Goal: Information Seeking & Learning: Learn about a topic

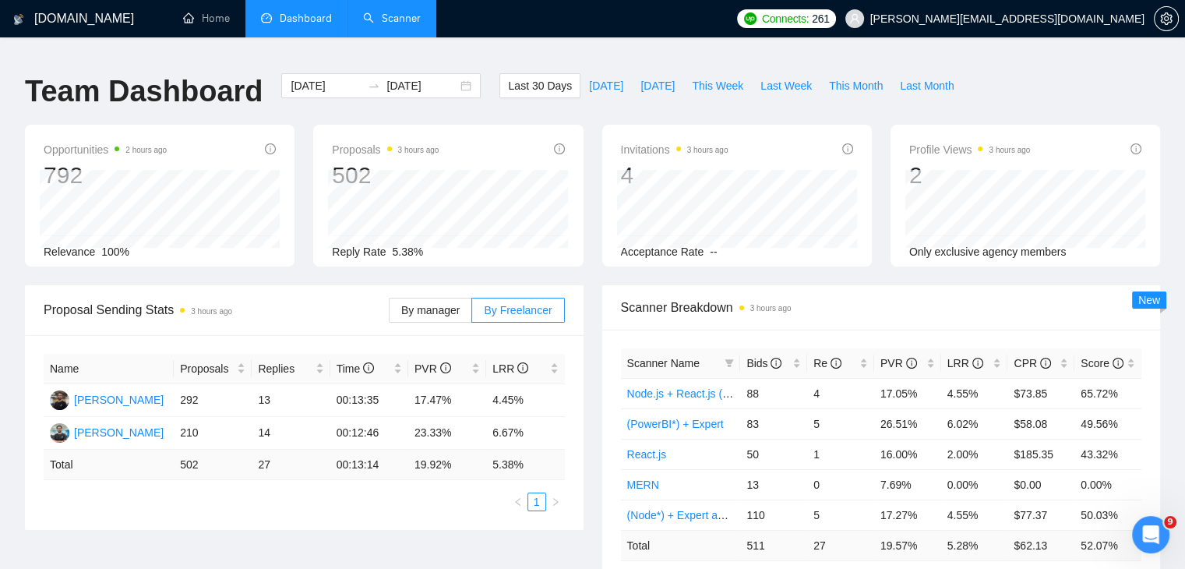
scroll to position [3528, 0]
click at [397, 25] on link "Scanner" at bounding box center [392, 18] width 58 height 13
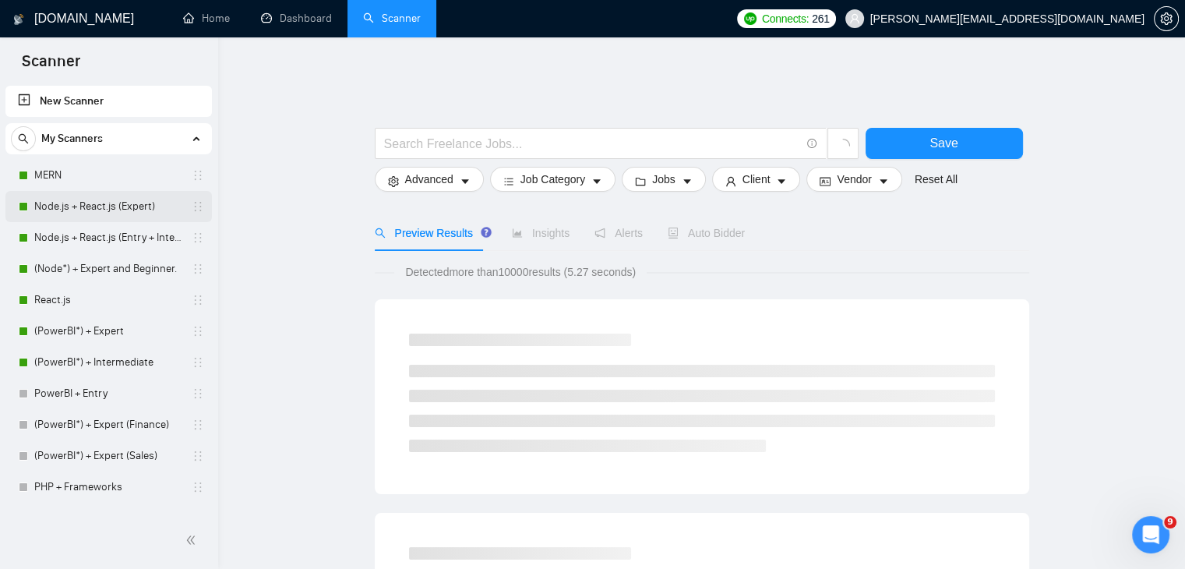
click at [94, 207] on link "Node.js + React.js (Expert)" at bounding box center [108, 206] width 148 height 31
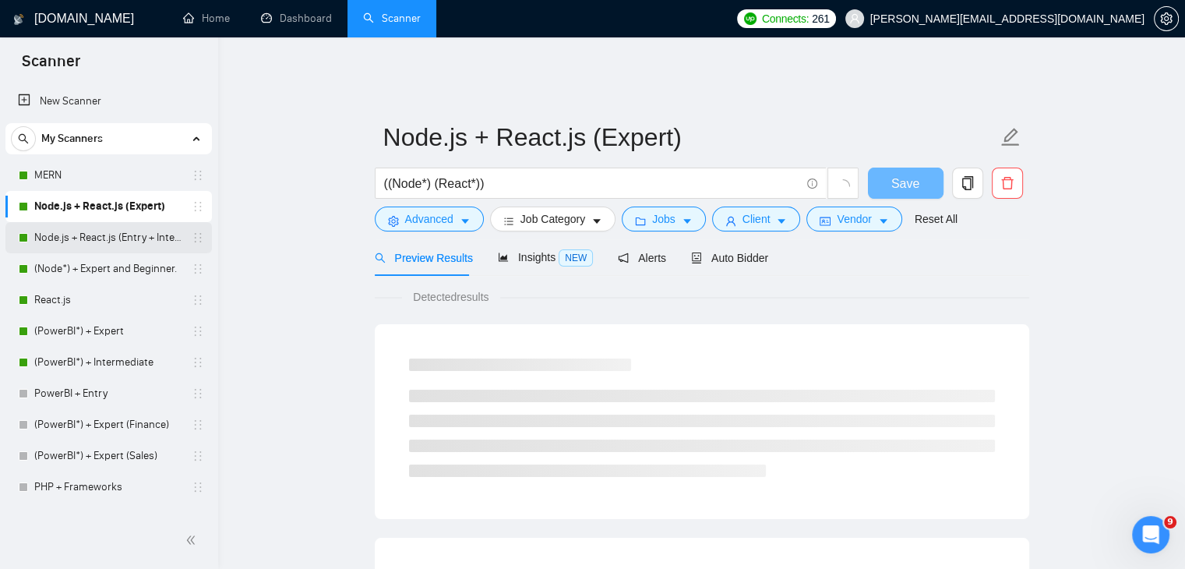
click at [89, 249] on link "Node.js + React.js (Entry + Intermediate)" at bounding box center [108, 237] width 148 height 31
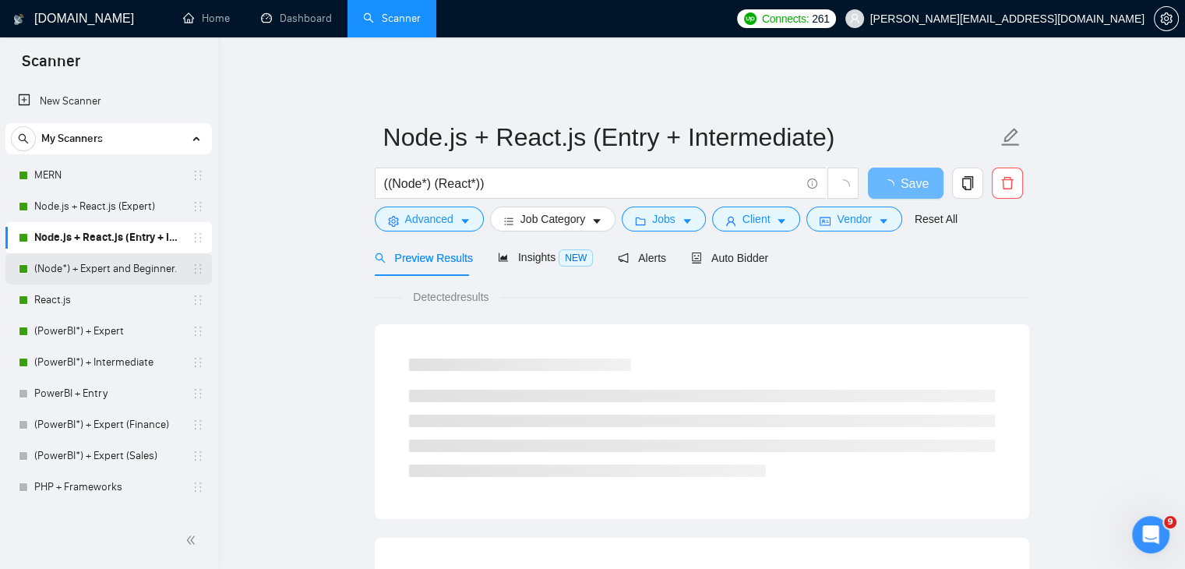
click at [91, 280] on link "(Node*) + Expert and Beginner." at bounding box center [108, 268] width 148 height 31
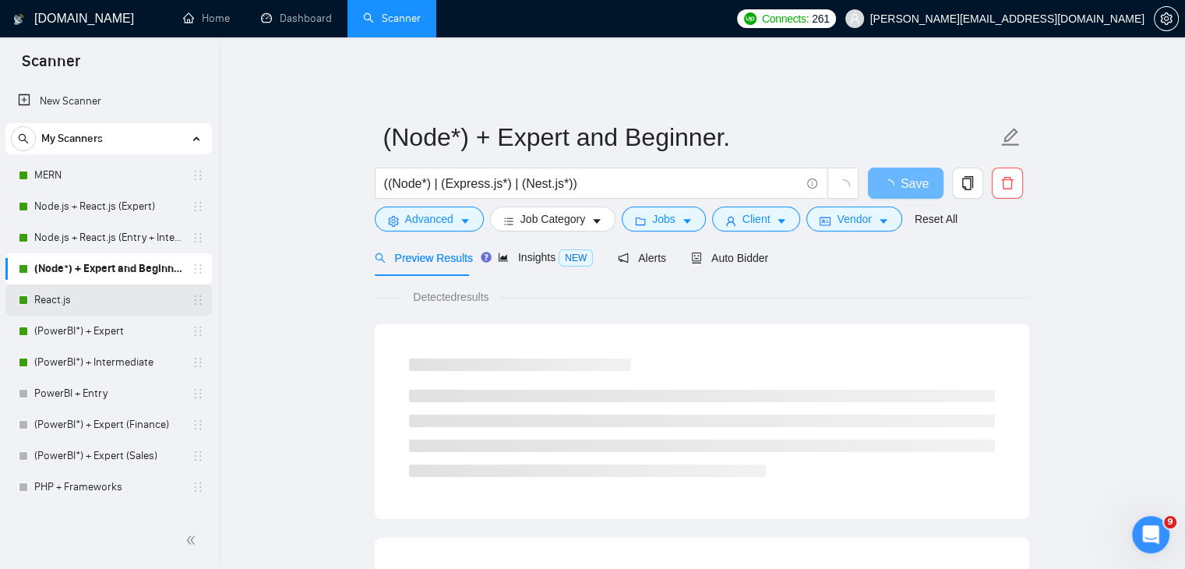
click at [97, 307] on link "React.js" at bounding box center [108, 299] width 148 height 31
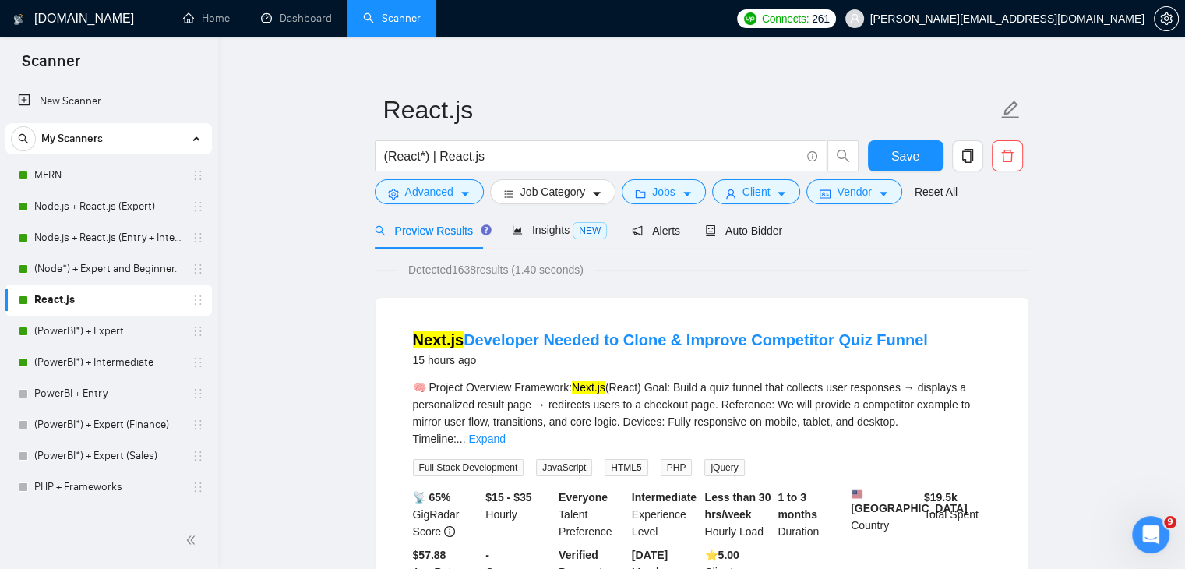
scroll to position [28, 0]
click at [34, 284] on link "React.js" at bounding box center [108, 299] width 148 height 31
